Goal: Information Seeking & Learning: Learn about a topic

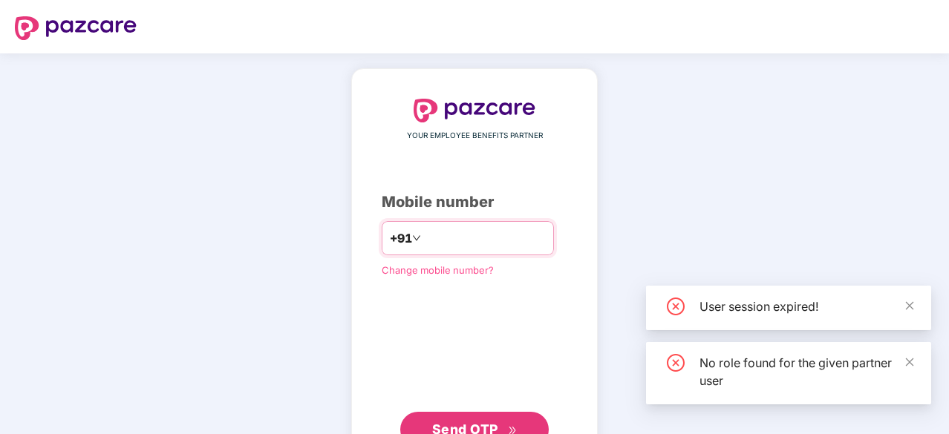
click at [536, 244] on input "number" at bounding box center [485, 238] width 122 height 24
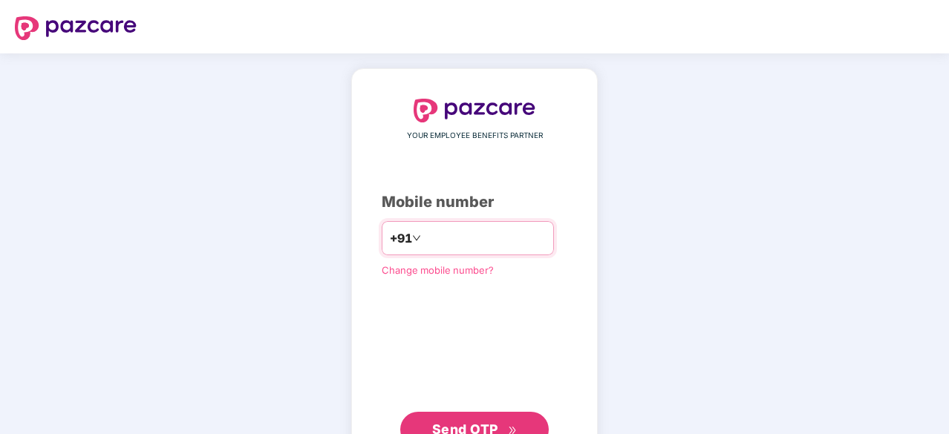
type input "**********"
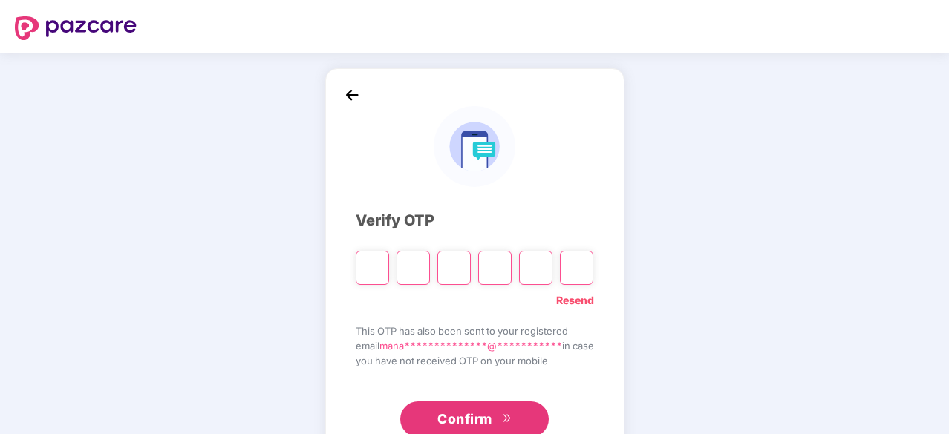
type input "*"
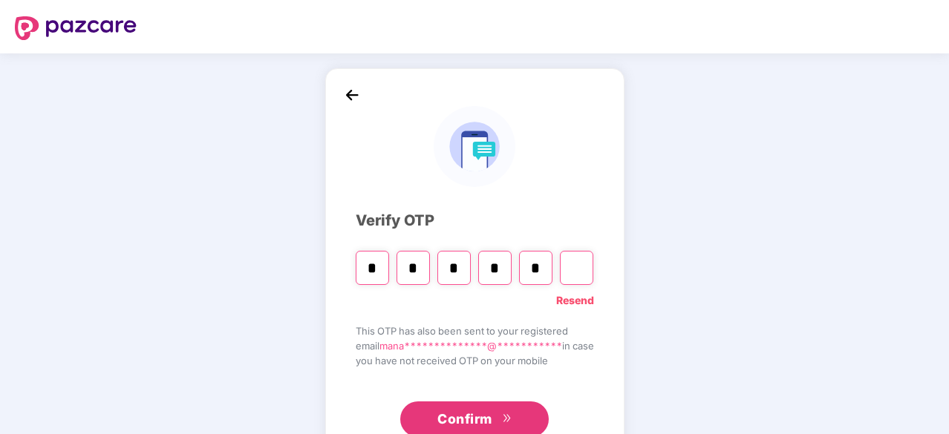
type input "*"
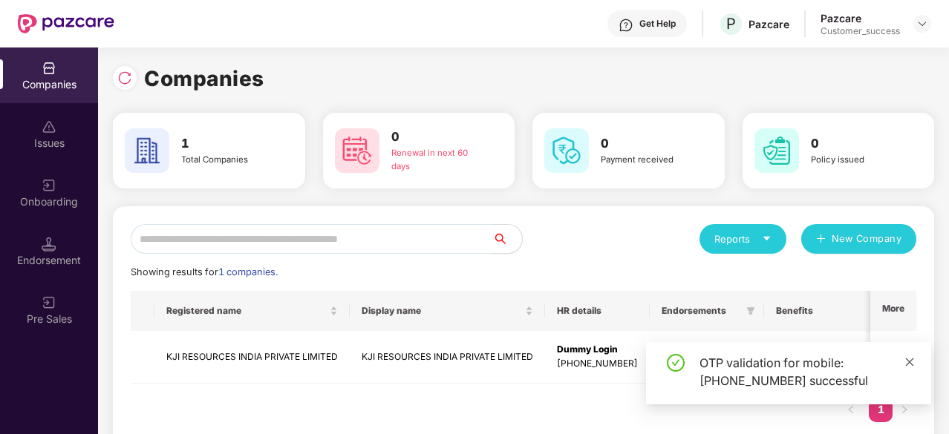
click at [912, 362] on icon "close" at bounding box center [909, 362] width 10 height 10
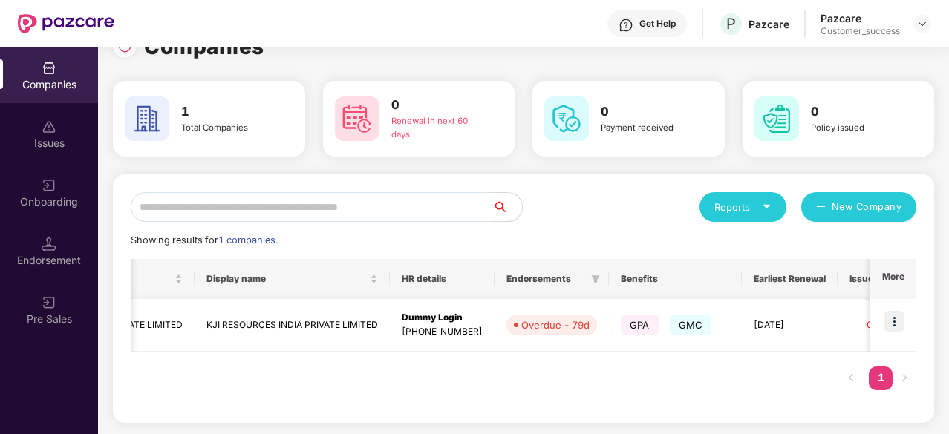
scroll to position [0, 222]
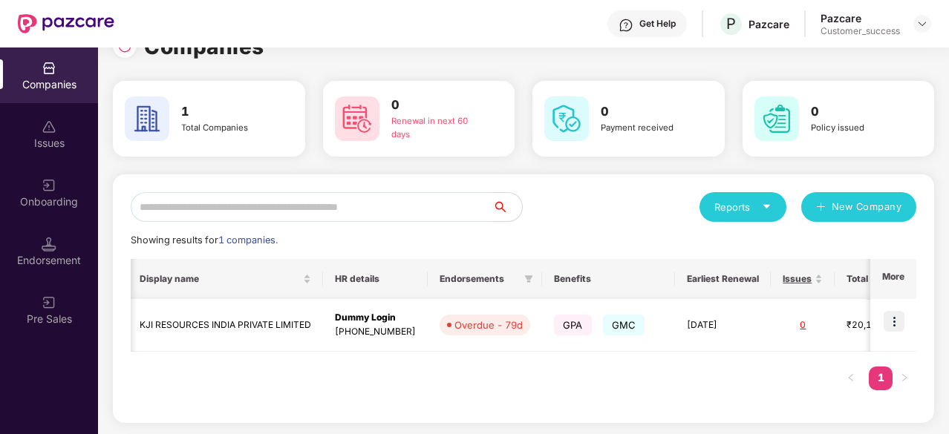
click at [839, 329] on td "₹20,16,249.48" at bounding box center [884, 325] width 98 height 53
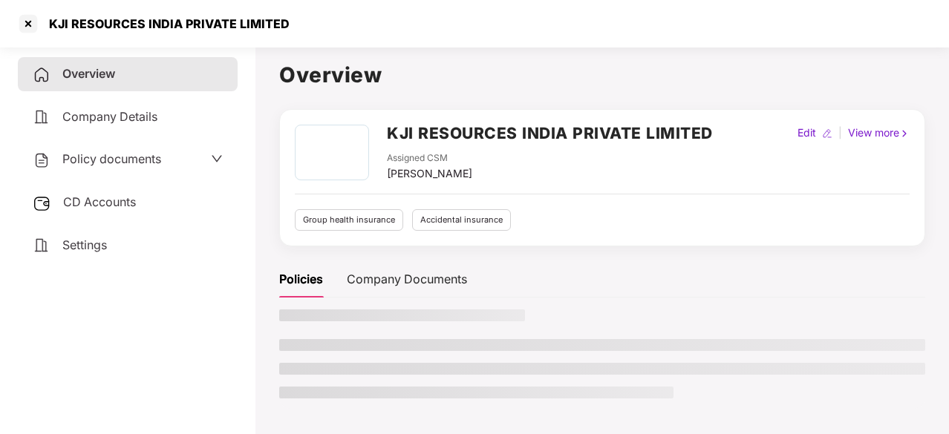
click at [198, 85] on div "Overview" at bounding box center [128, 74] width 220 height 34
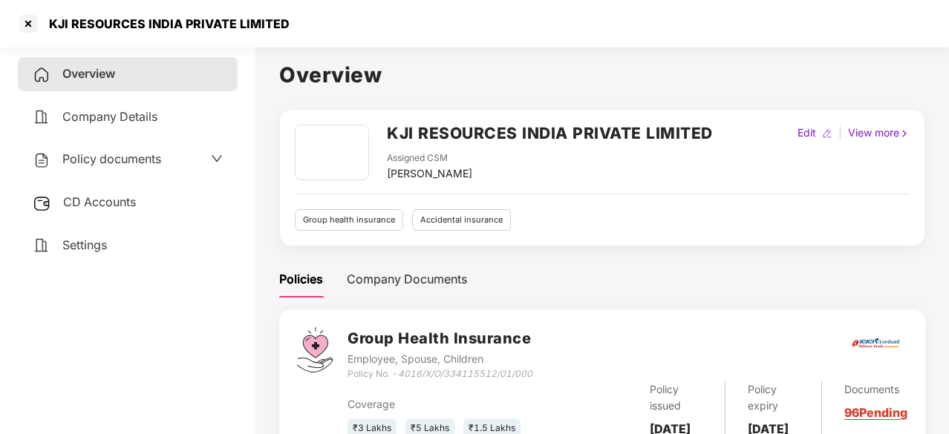
click at [143, 113] on span "Company Details" at bounding box center [109, 116] width 95 height 15
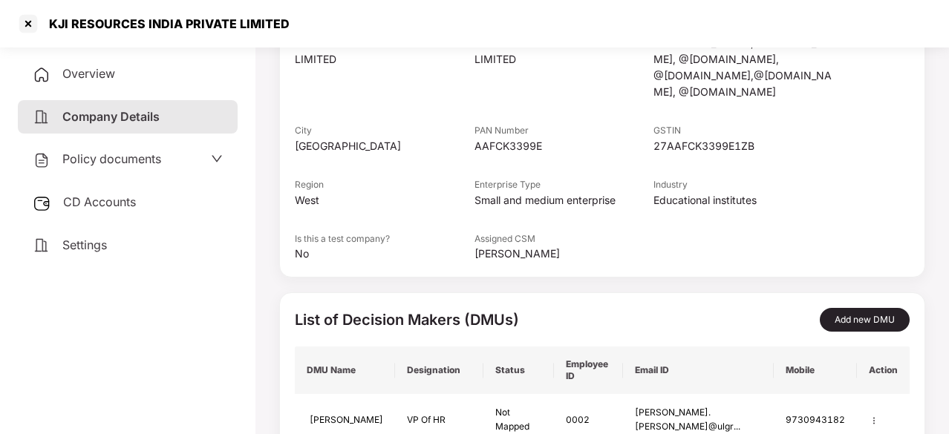
scroll to position [319, 0]
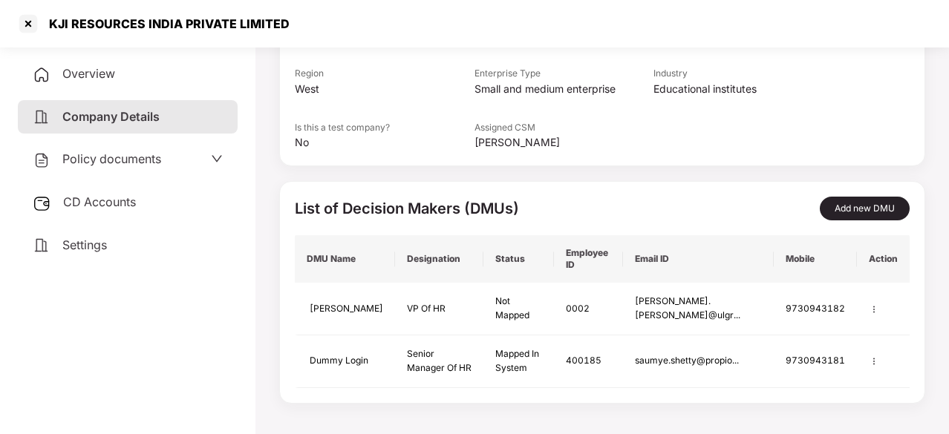
click at [177, 79] on div "Overview" at bounding box center [128, 74] width 220 height 34
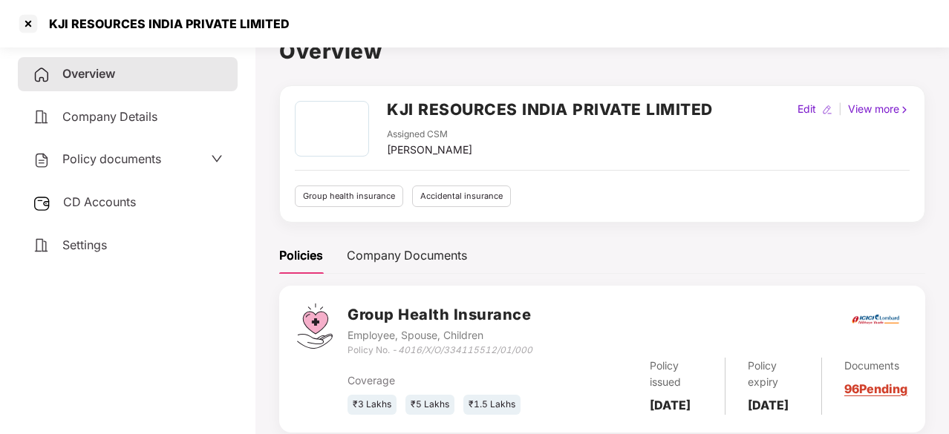
scroll to position [0, 0]
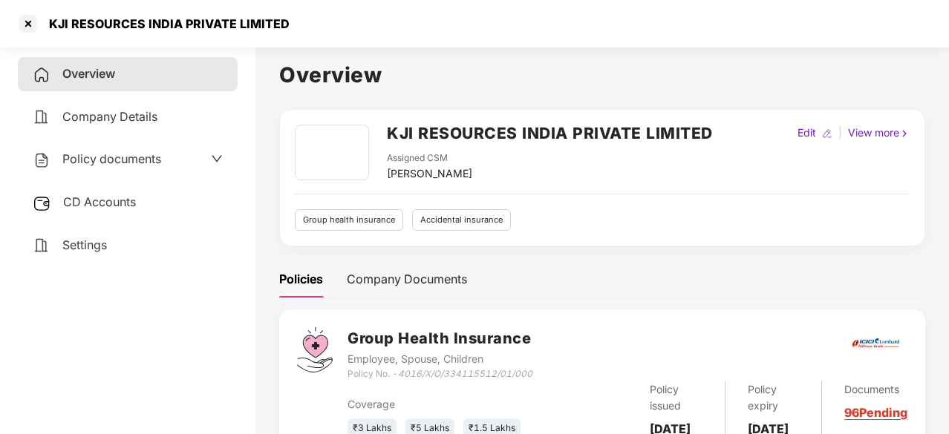
click at [582, 135] on h2 "KJI RESOURCES INDIA PRIVATE LIMITED" at bounding box center [550, 133] width 326 height 25
click at [27, 27] on div at bounding box center [28, 24] width 24 height 24
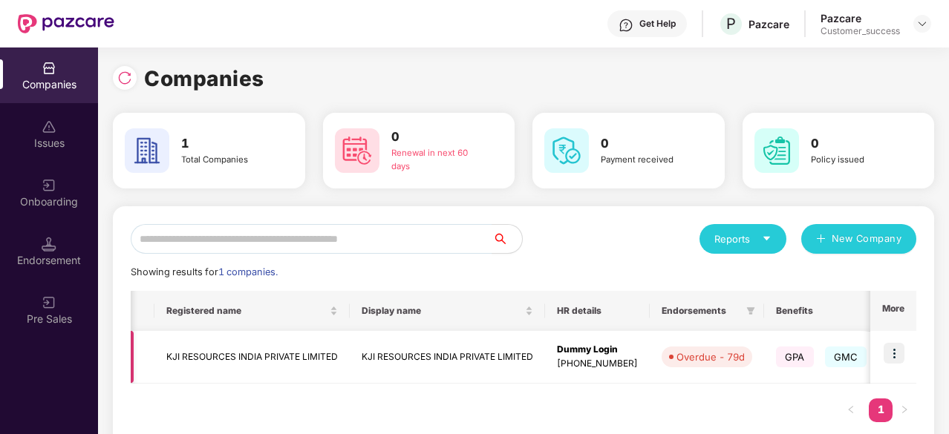
scroll to position [0, 424]
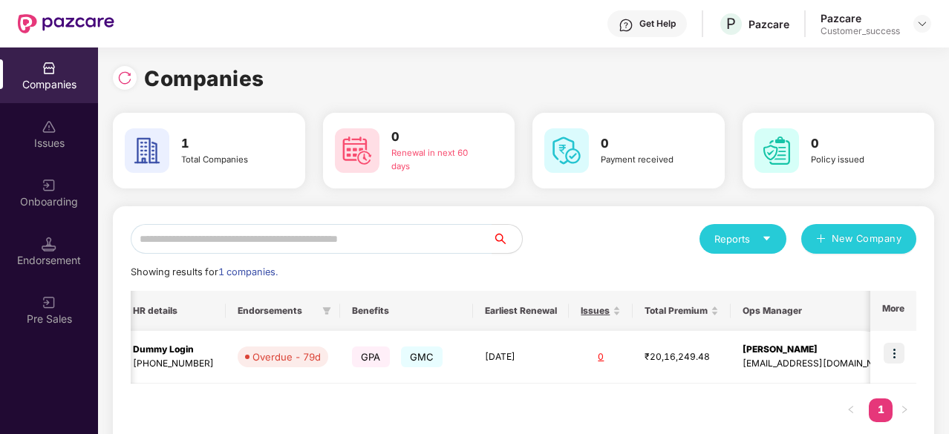
click at [892, 353] on img at bounding box center [894, 353] width 21 height 21
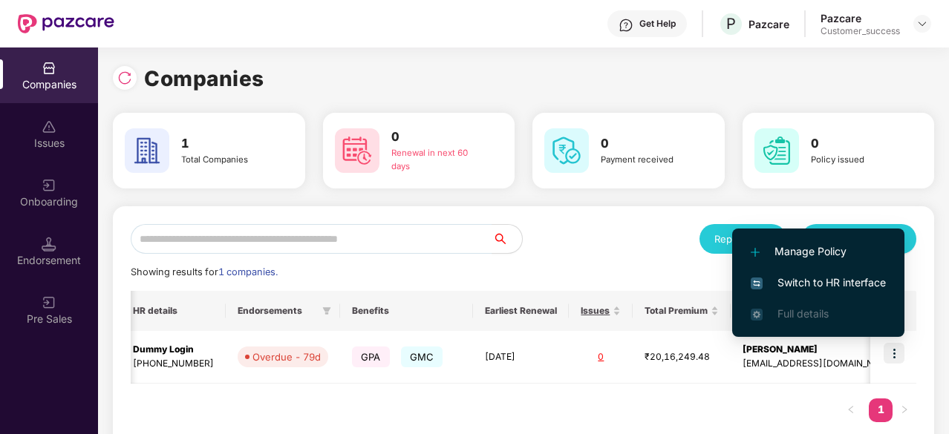
click at [826, 278] on span "Switch to HR interface" at bounding box center [818, 283] width 135 height 16
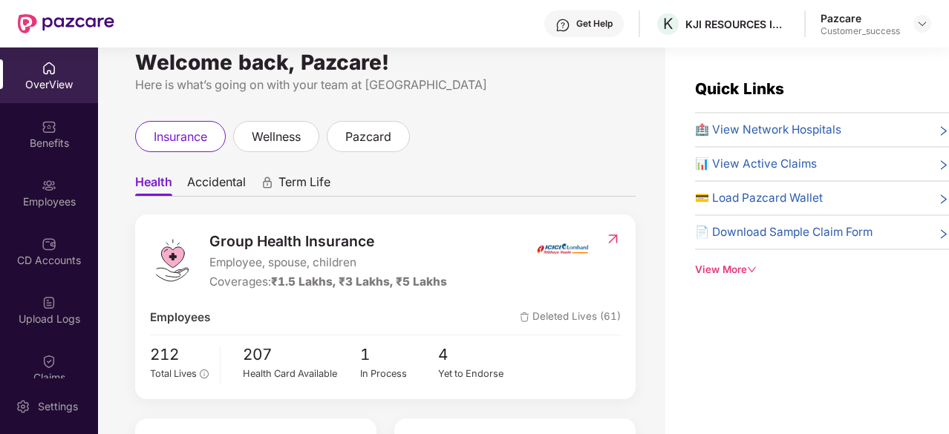
scroll to position [0, 0]
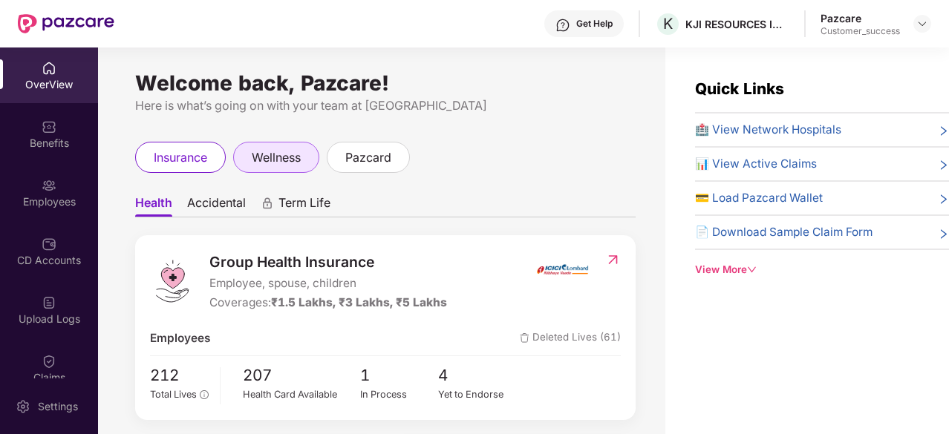
click at [299, 146] on div "wellness" at bounding box center [276, 157] width 86 height 31
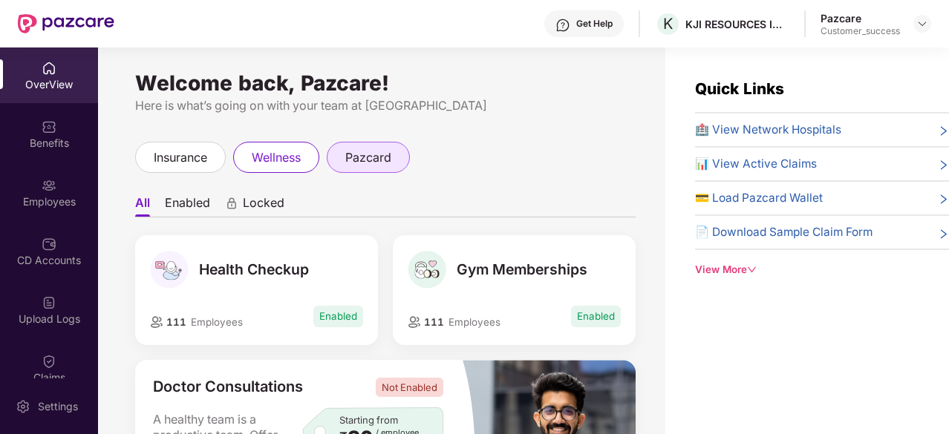
click at [366, 154] on span "pazcard" at bounding box center [368, 157] width 46 height 19
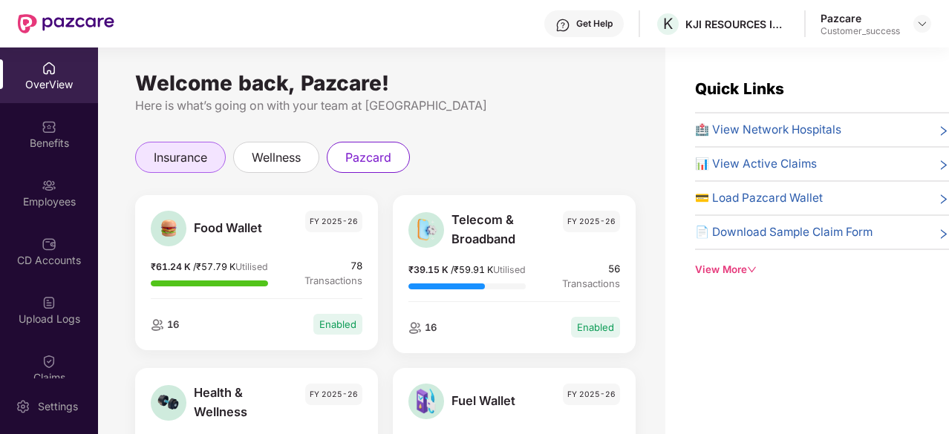
click at [179, 166] on span "insurance" at bounding box center [180, 157] width 53 height 19
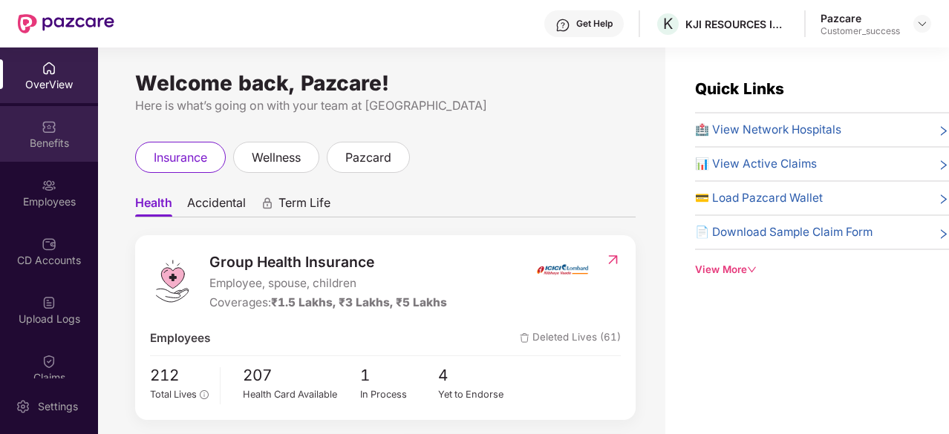
click at [58, 144] on div "Benefits" at bounding box center [49, 143] width 98 height 15
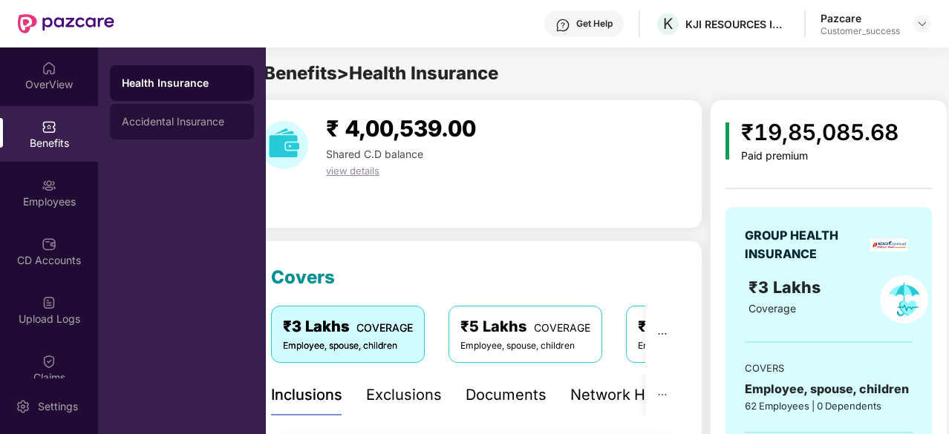
click at [150, 133] on div "Accidental Insurance" at bounding box center [182, 122] width 144 height 36
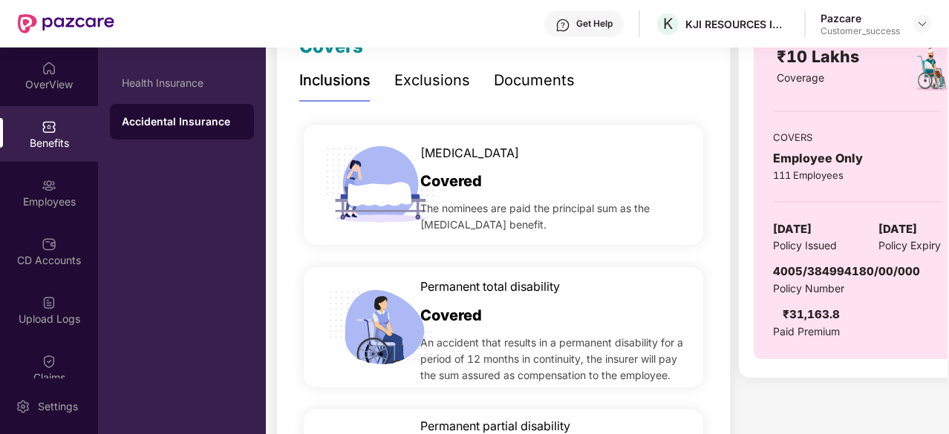
scroll to position [232, 0]
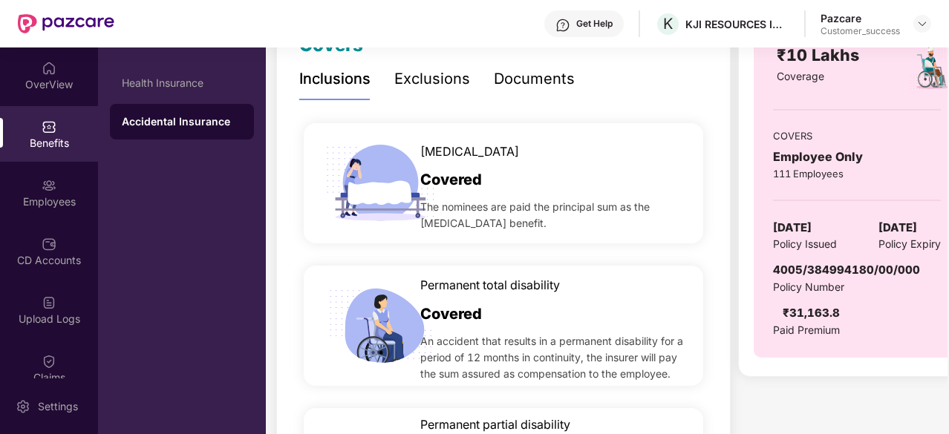
click at [445, 84] on div "Exclusions" at bounding box center [432, 79] width 76 height 23
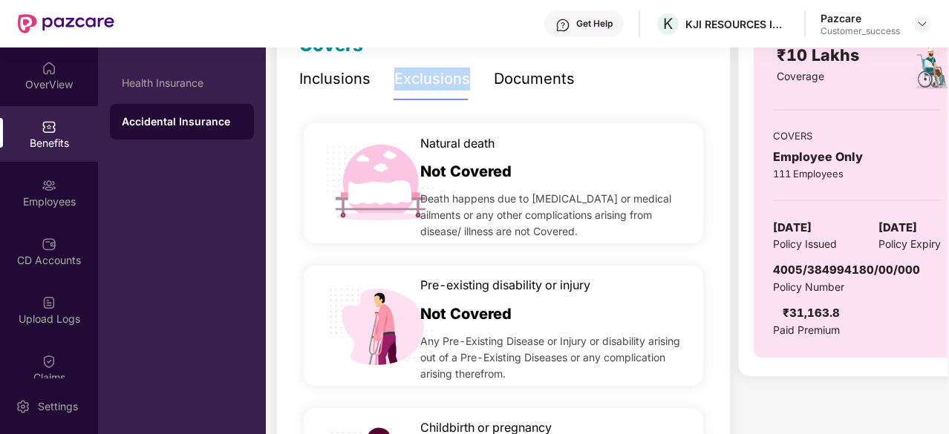
click at [445, 84] on div "Exclusions" at bounding box center [432, 79] width 76 height 23
click at [527, 68] on div "Documents" at bounding box center [534, 79] width 81 height 23
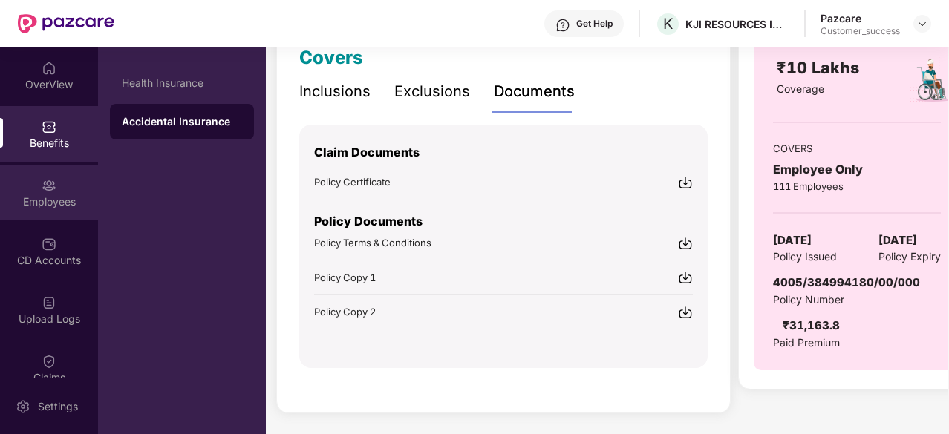
click at [45, 195] on div "Employees" at bounding box center [49, 202] width 98 height 15
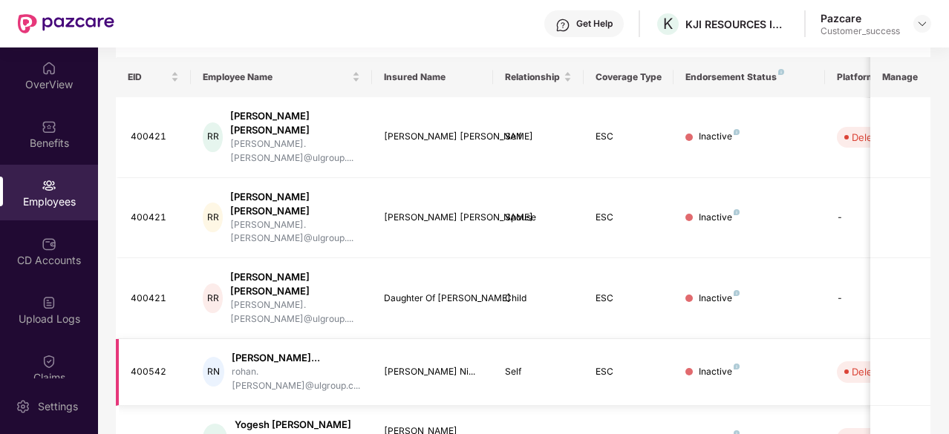
click at [572, 339] on td "Self" at bounding box center [538, 372] width 91 height 67
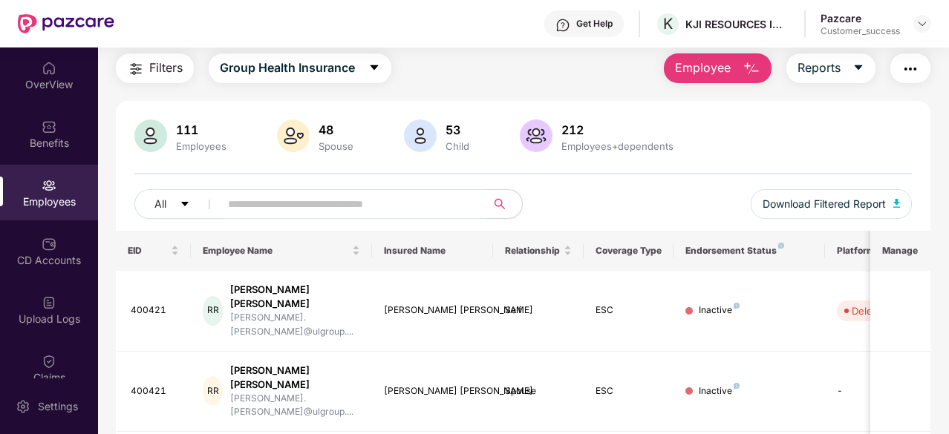
scroll to position [0, 0]
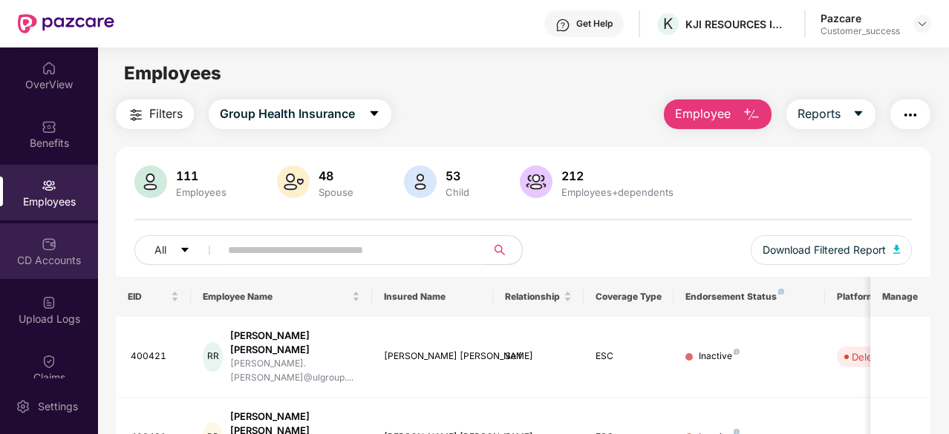
click at [51, 255] on div "CD Accounts" at bounding box center [49, 260] width 98 height 15
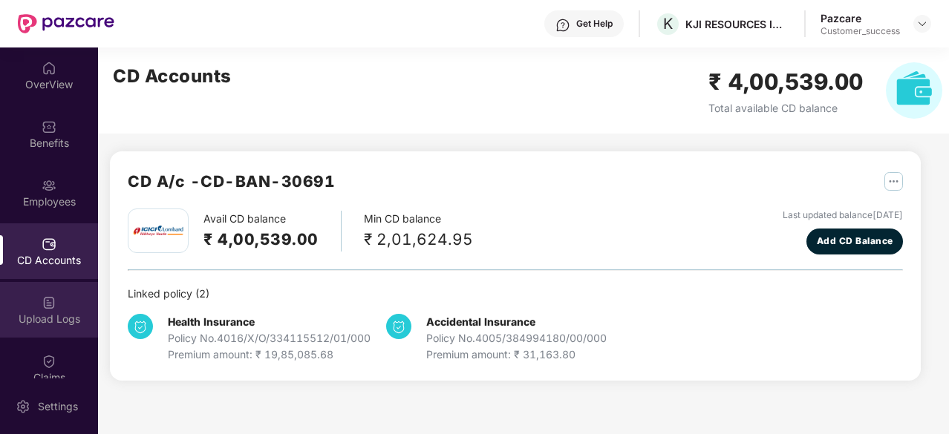
click at [50, 307] on img at bounding box center [49, 302] width 15 height 15
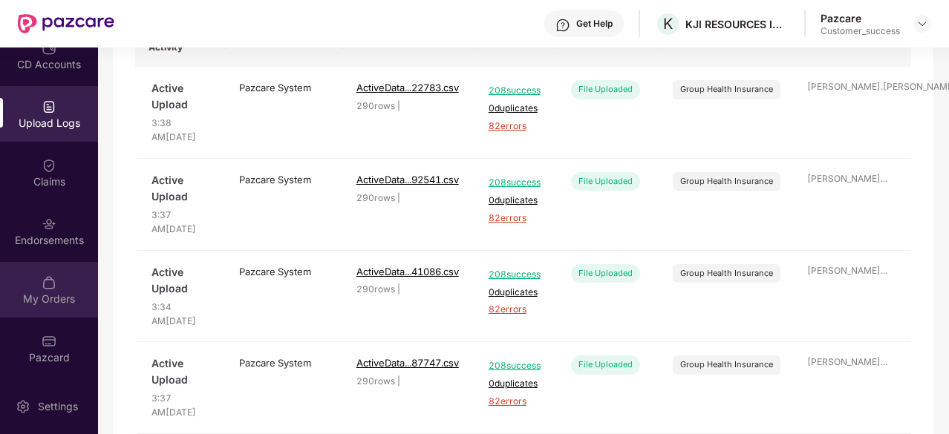
scroll to position [157, 0]
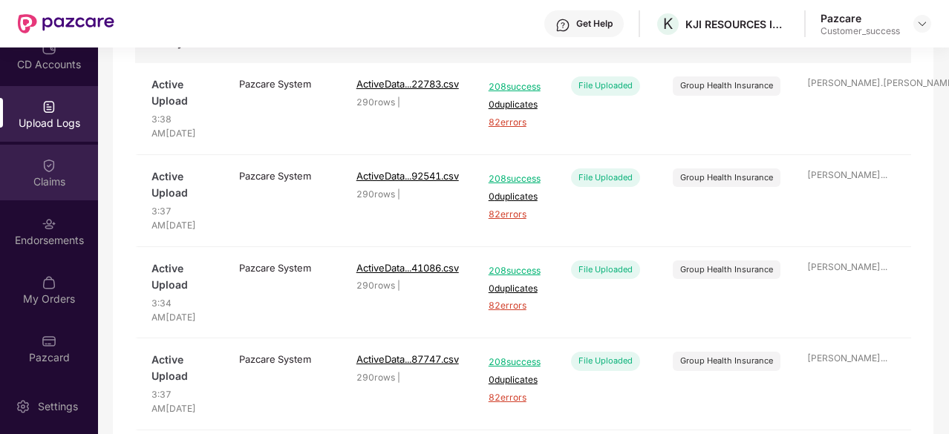
click at [64, 188] on div "Claims" at bounding box center [49, 181] width 98 height 15
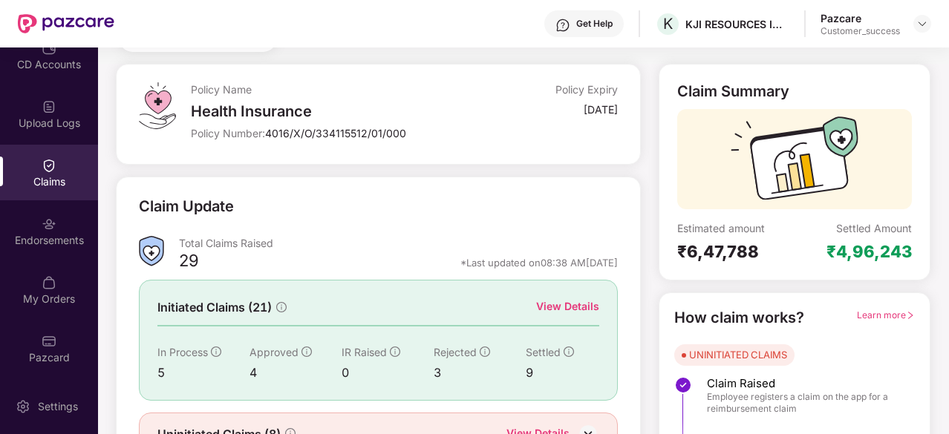
scroll to position [146, 0]
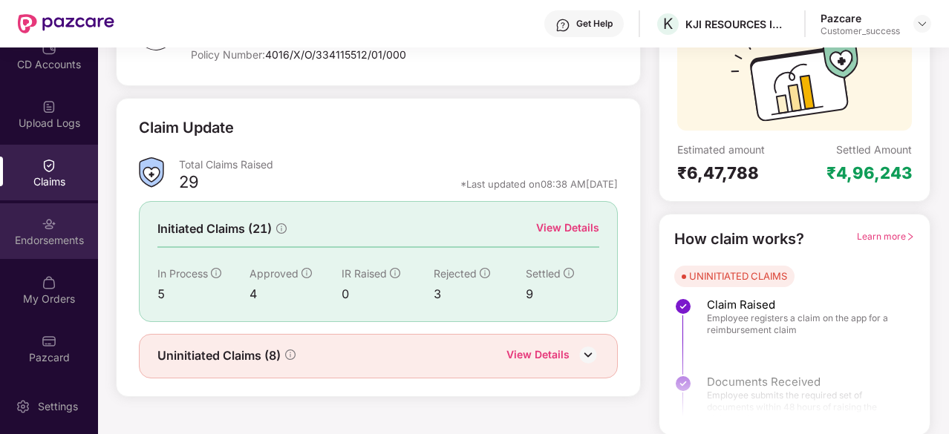
click at [53, 237] on div "Endorsements" at bounding box center [49, 240] width 98 height 15
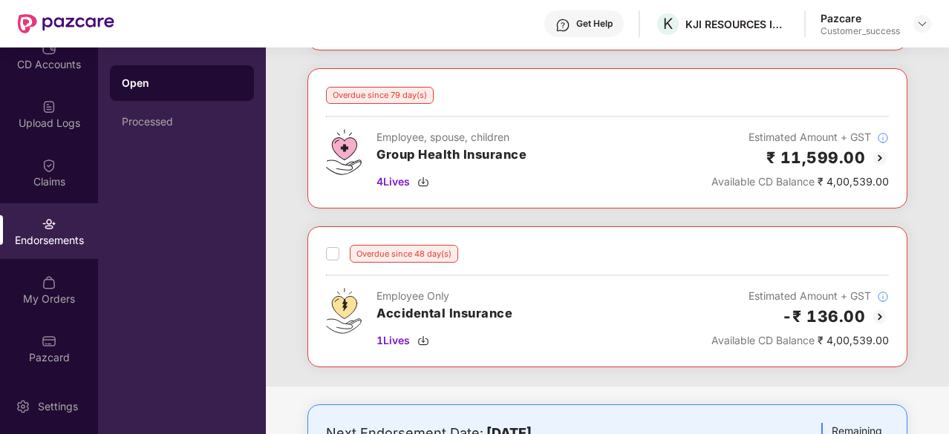
scroll to position [0, 0]
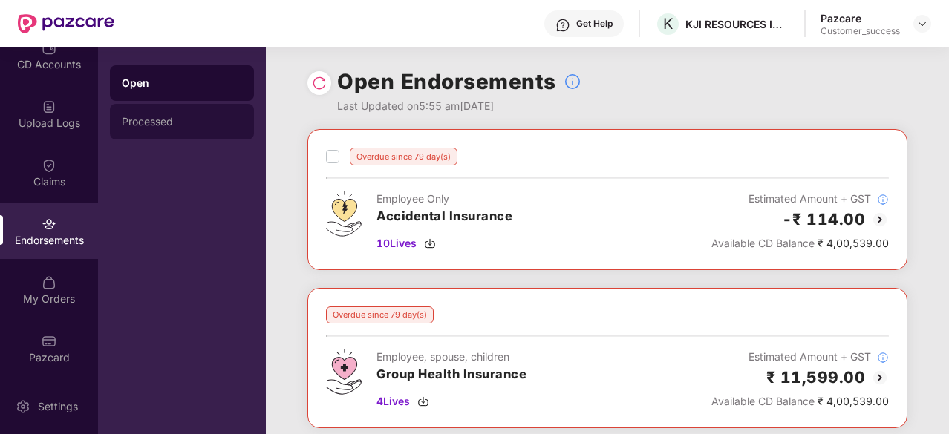
click at [146, 121] on div "Processed" at bounding box center [182, 122] width 120 height 12
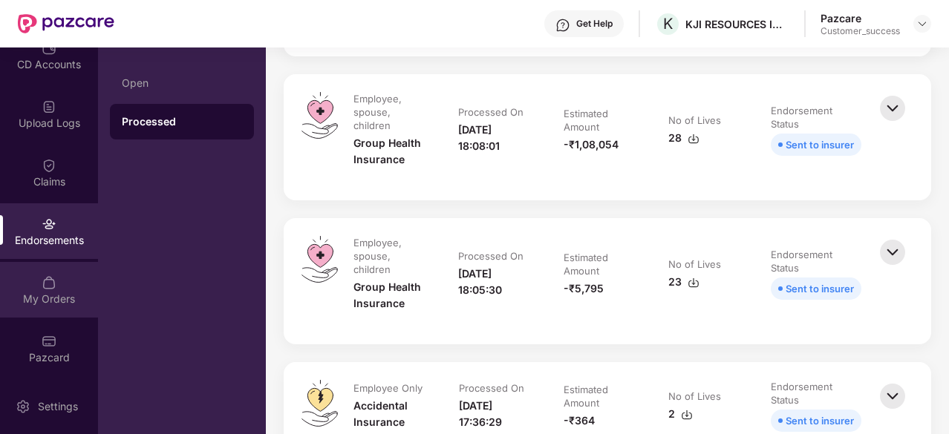
click at [60, 268] on div "My Orders" at bounding box center [49, 290] width 98 height 56
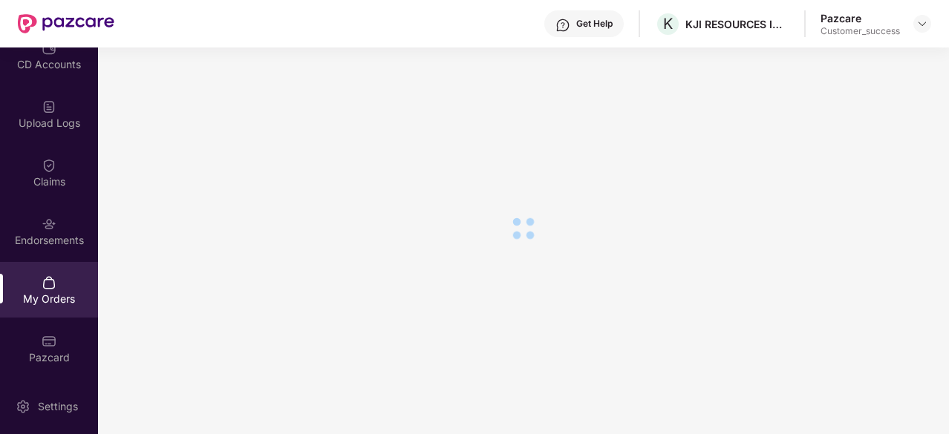
scroll to position [203, 0]
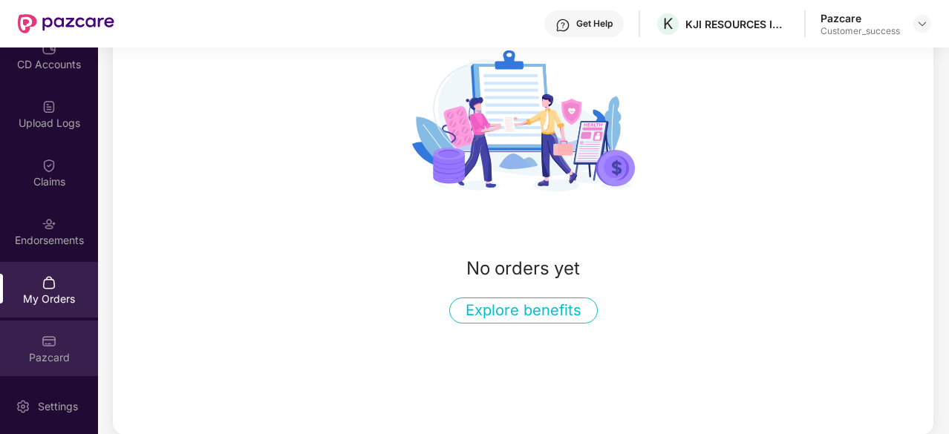
click at [34, 356] on div "Pazcard" at bounding box center [49, 357] width 98 height 15
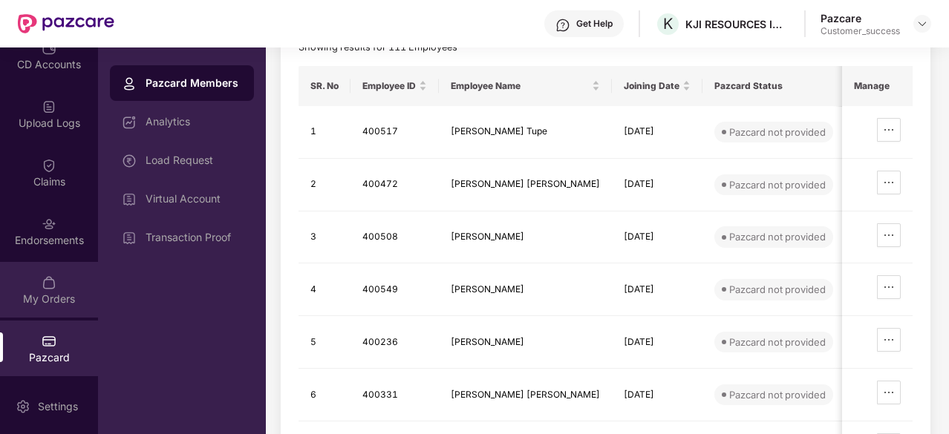
scroll to position [0, 0]
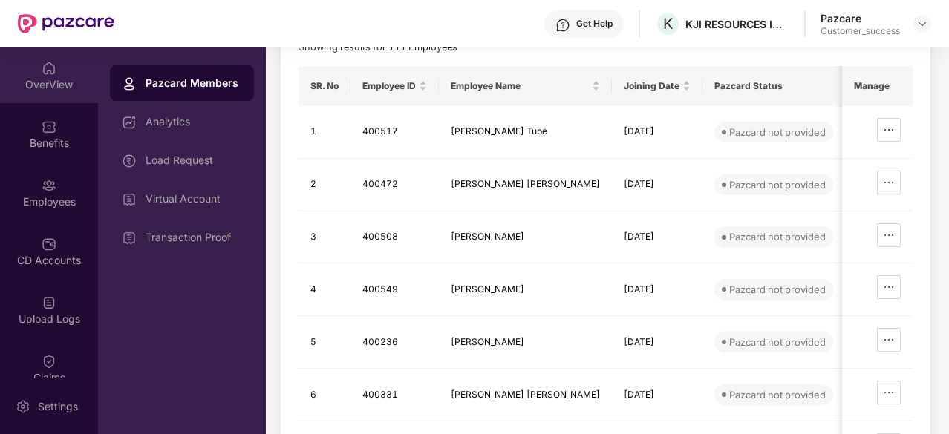
click at [27, 92] on div "OverView" at bounding box center [49, 76] width 98 height 56
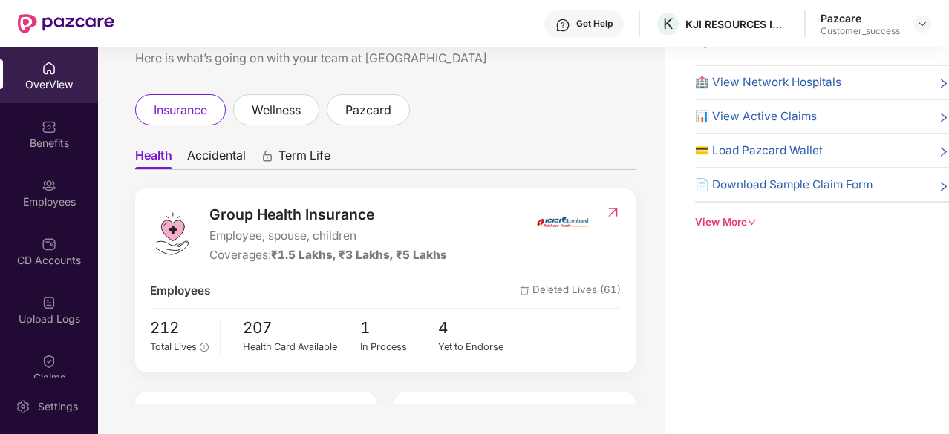
click at [913, 29] on div at bounding box center [922, 24] width 18 height 18
click at [921, 25] on img at bounding box center [922, 24] width 12 height 12
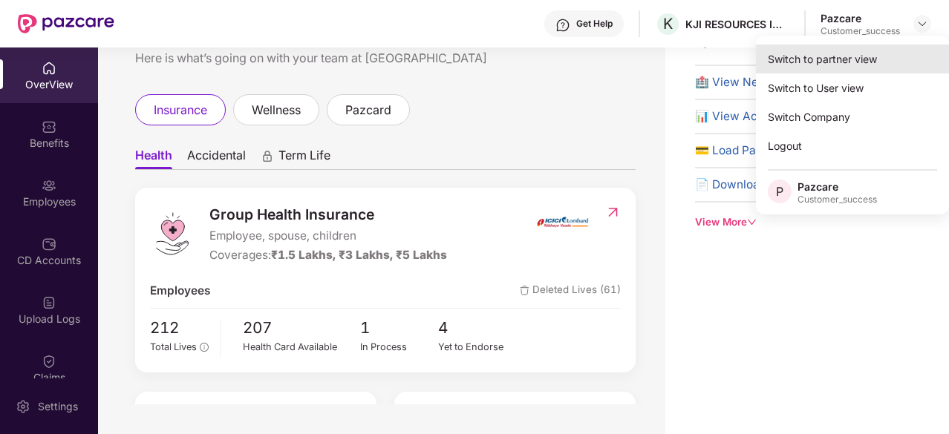
click at [844, 57] on div "Switch to partner view" at bounding box center [852, 59] width 193 height 29
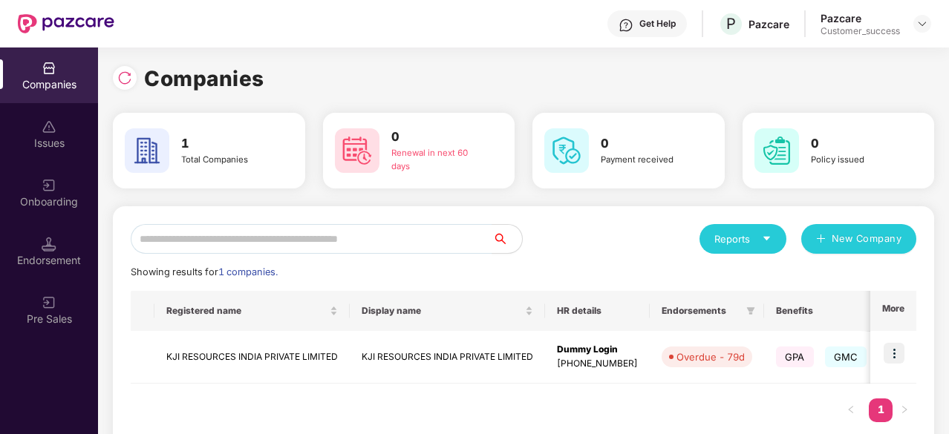
click at [468, 182] on div "0 Renewal in next 60 days" at bounding box center [419, 151] width 192 height 76
click at [492, 14] on div "Get Help P Pazcare Pazcare Customer_success" at bounding box center [522, 24] width 817 height 48
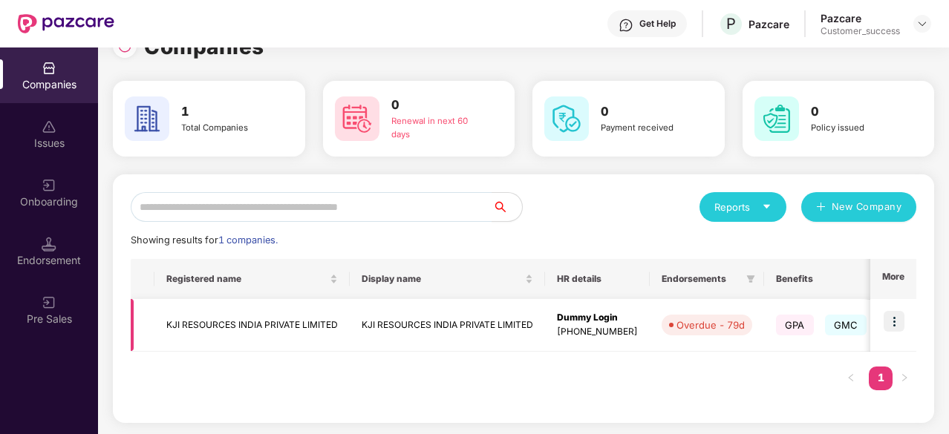
scroll to position [0, 0]
